Goal: Obtain resource: Obtain resource

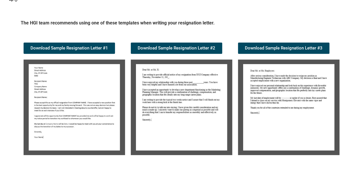
scroll to position [86, 0]
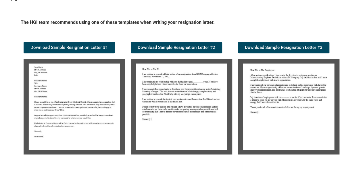
click at [81, 87] on img at bounding box center [74, 106] width 101 height 95
click at [81, 86] on img at bounding box center [74, 106] width 101 height 95
click at [65, 98] on img at bounding box center [74, 106] width 101 height 95
drag, startPoint x: 74, startPoint y: 91, endPoint x: 82, endPoint y: 81, distance: 12.1
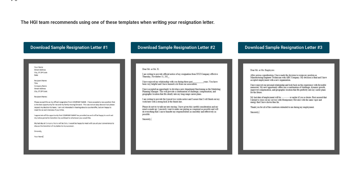
click at [74, 90] on img at bounding box center [74, 106] width 101 height 95
click at [85, 74] on img at bounding box center [74, 106] width 101 height 95
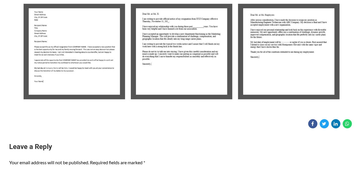
scroll to position [144, 0]
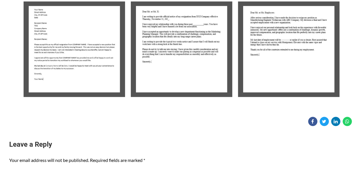
click at [59, 76] on img at bounding box center [74, 48] width 101 height 95
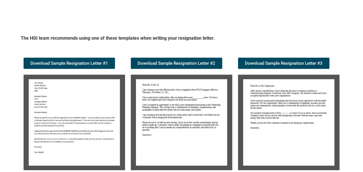
scroll to position [593, 0]
